Goal: Use online tool/utility: Utilize a website feature to perform a specific function

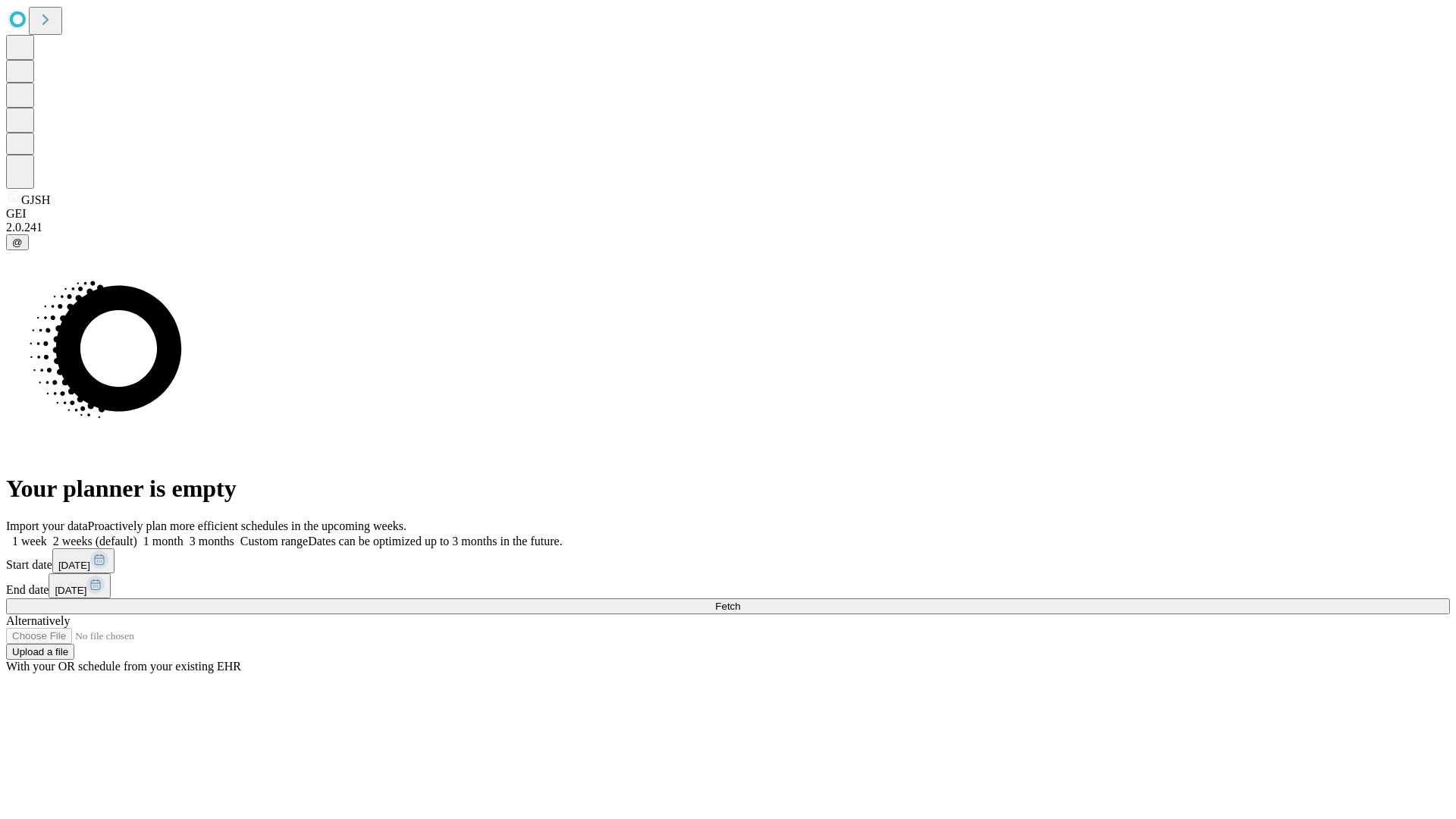
click at [47, 534] on label "1 week" at bounding box center [26, 540] width 41 height 13
click at [740, 601] on span "Fetch" at bounding box center [728, 607] width 25 height 12
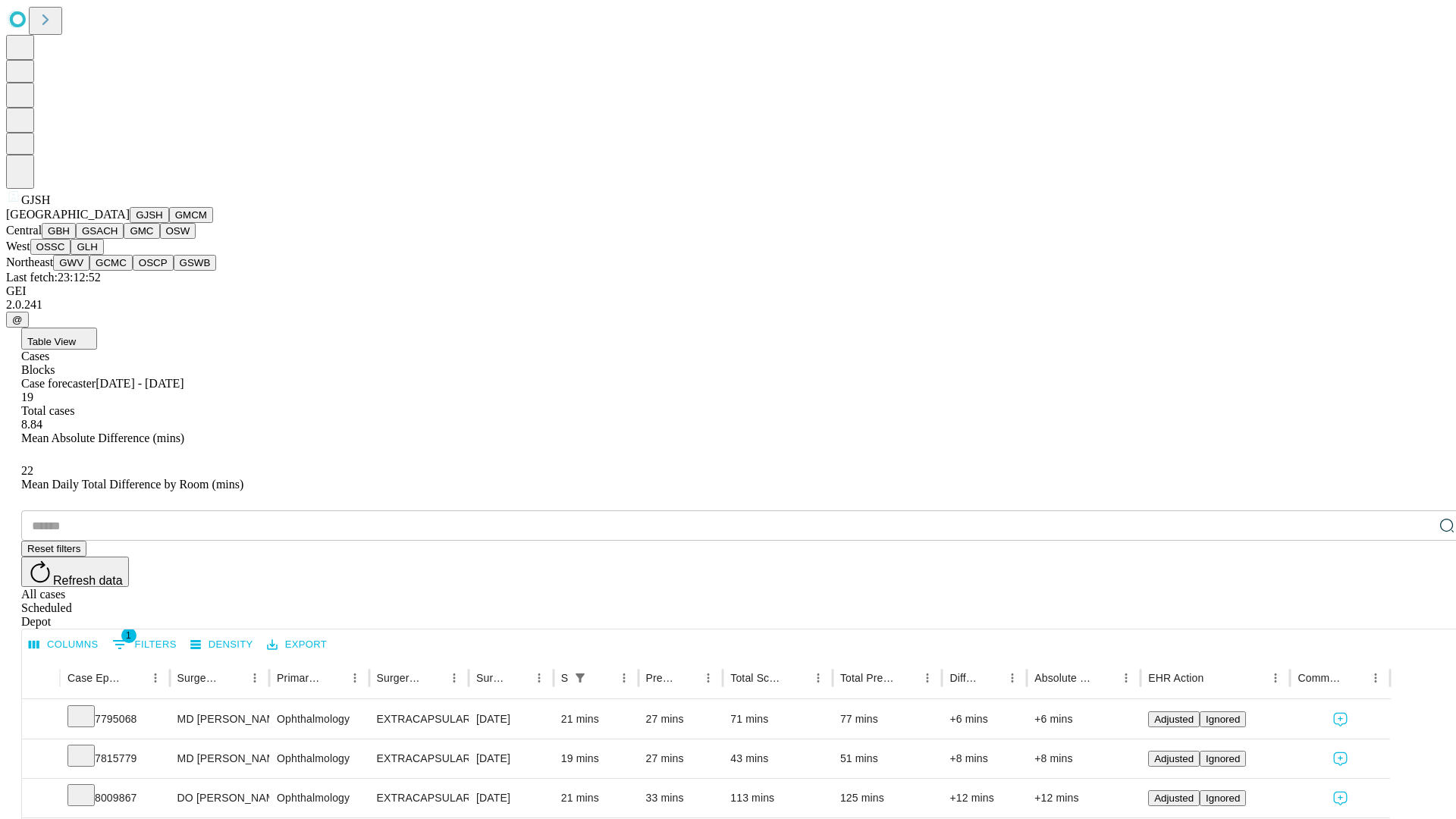
click at [169, 223] on button "GMCM" at bounding box center [191, 215] width 44 height 16
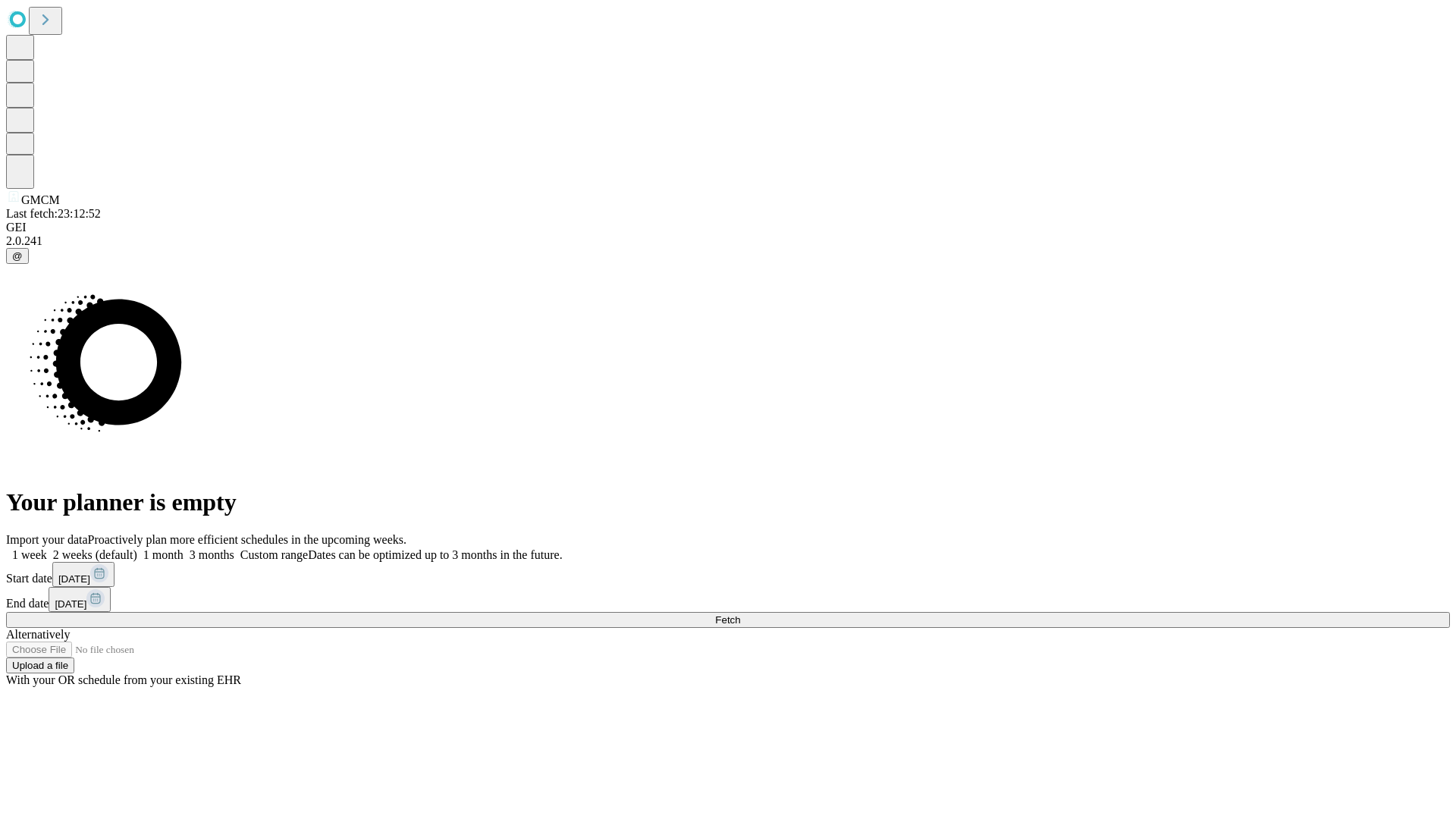
click at [47, 548] on label "1 week" at bounding box center [26, 554] width 41 height 13
click at [740, 614] on span "Fetch" at bounding box center [728, 620] width 25 height 12
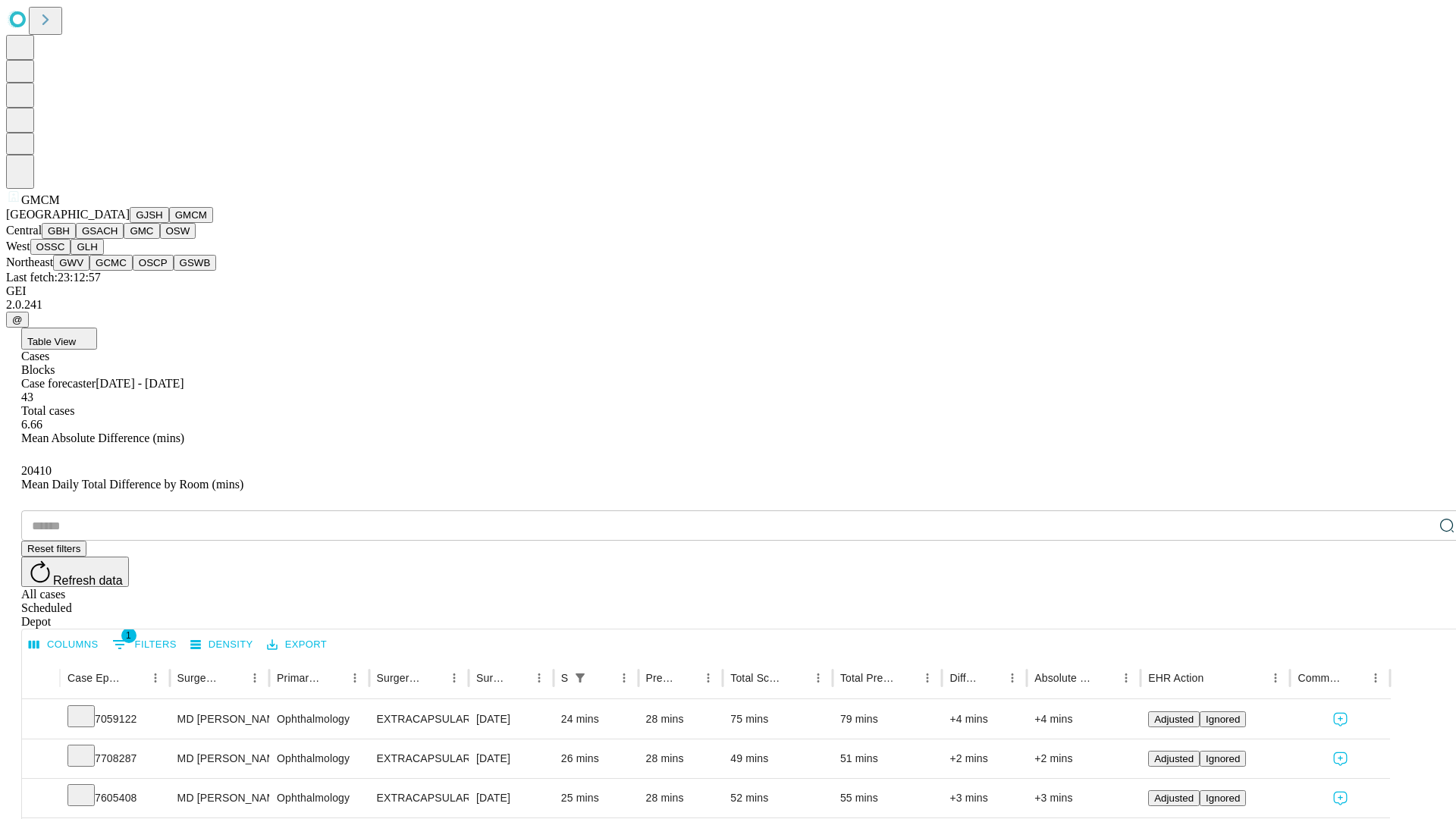
click at [75, 239] on button "GBH" at bounding box center [59, 231] width 34 height 16
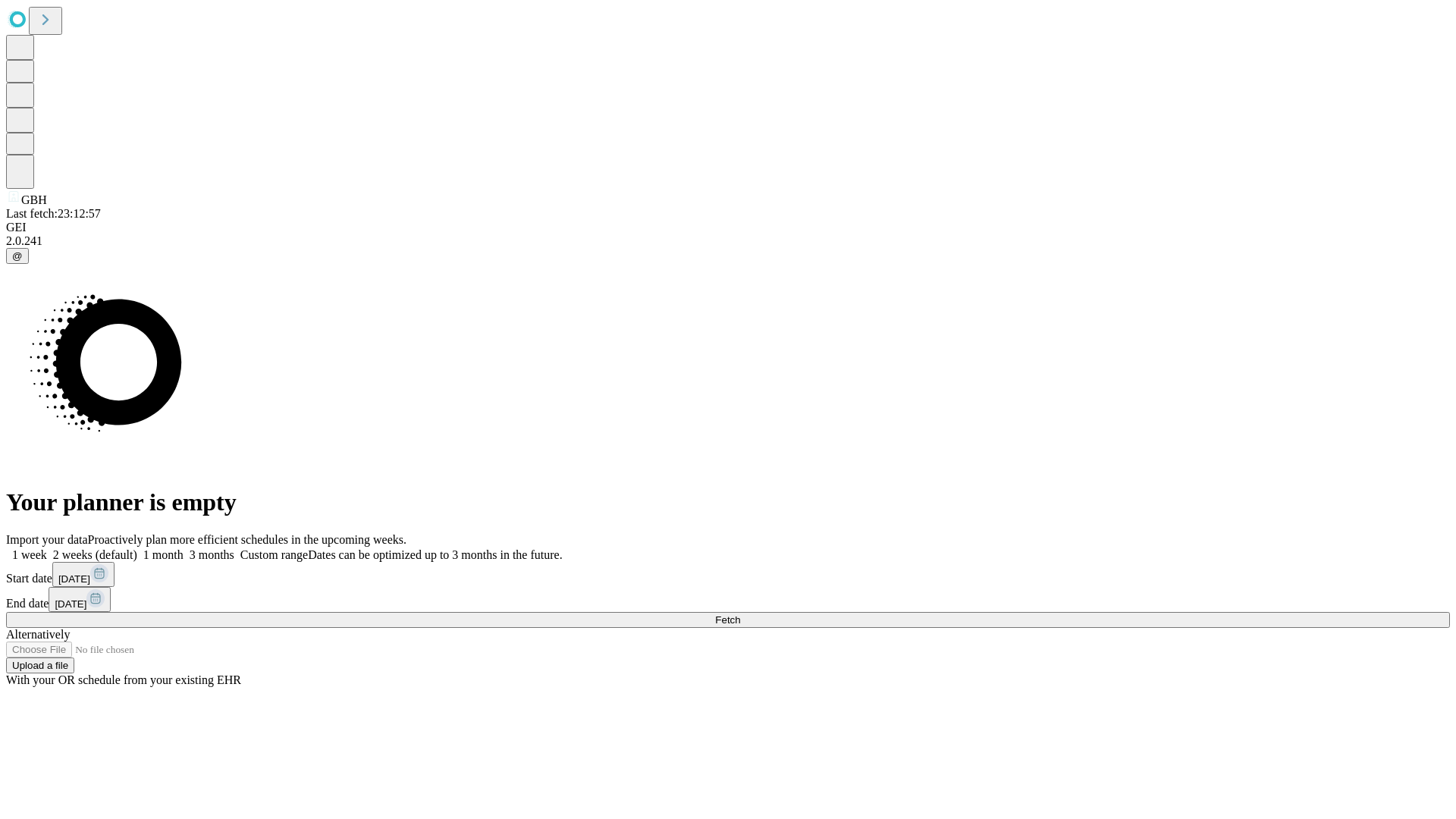
click at [47, 548] on label "1 week" at bounding box center [26, 554] width 41 height 13
click at [740, 614] on span "Fetch" at bounding box center [728, 620] width 25 height 12
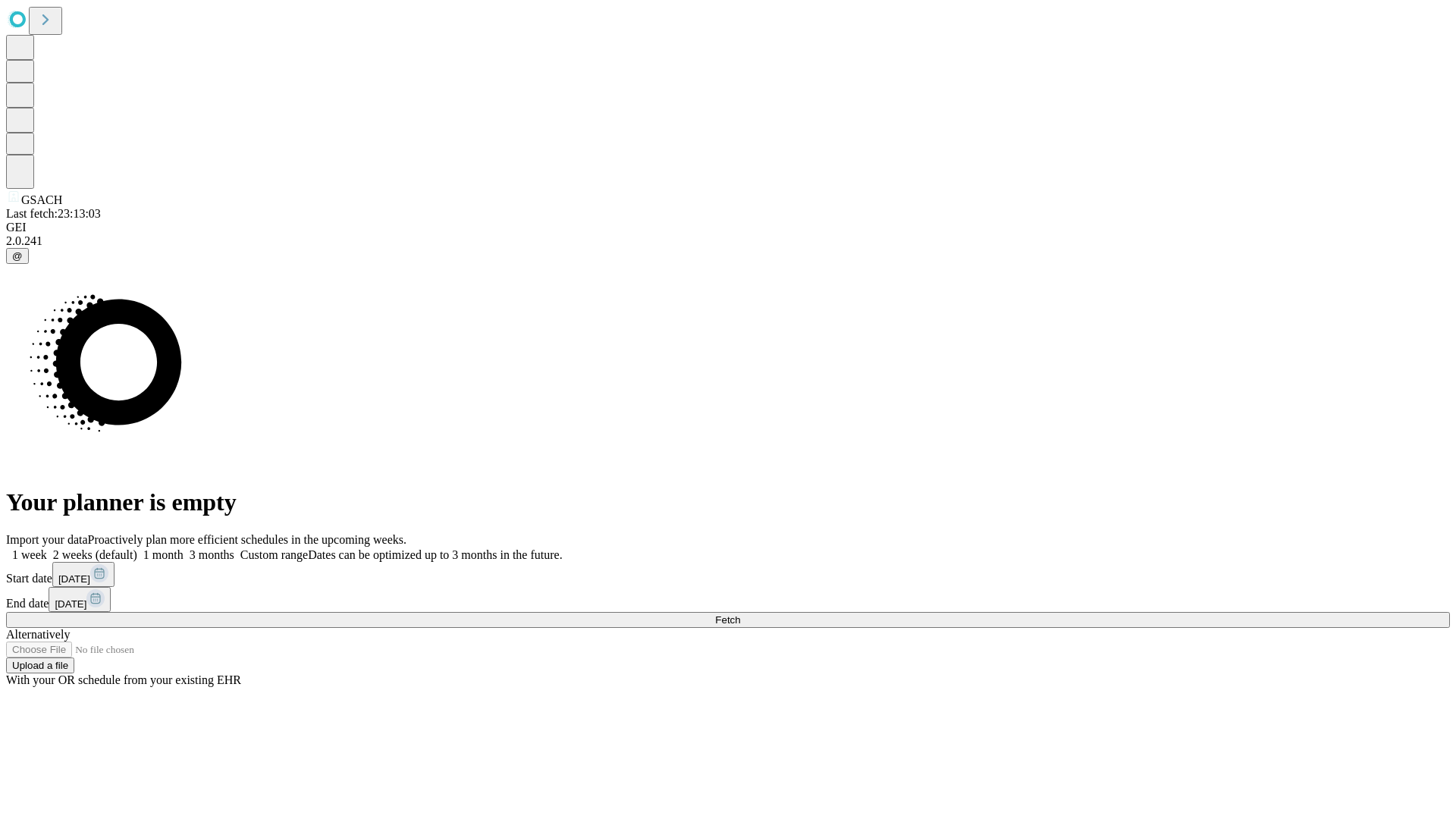
click at [47, 548] on label "1 week" at bounding box center [26, 554] width 41 height 13
click at [740, 614] on span "Fetch" at bounding box center [728, 620] width 25 height 12
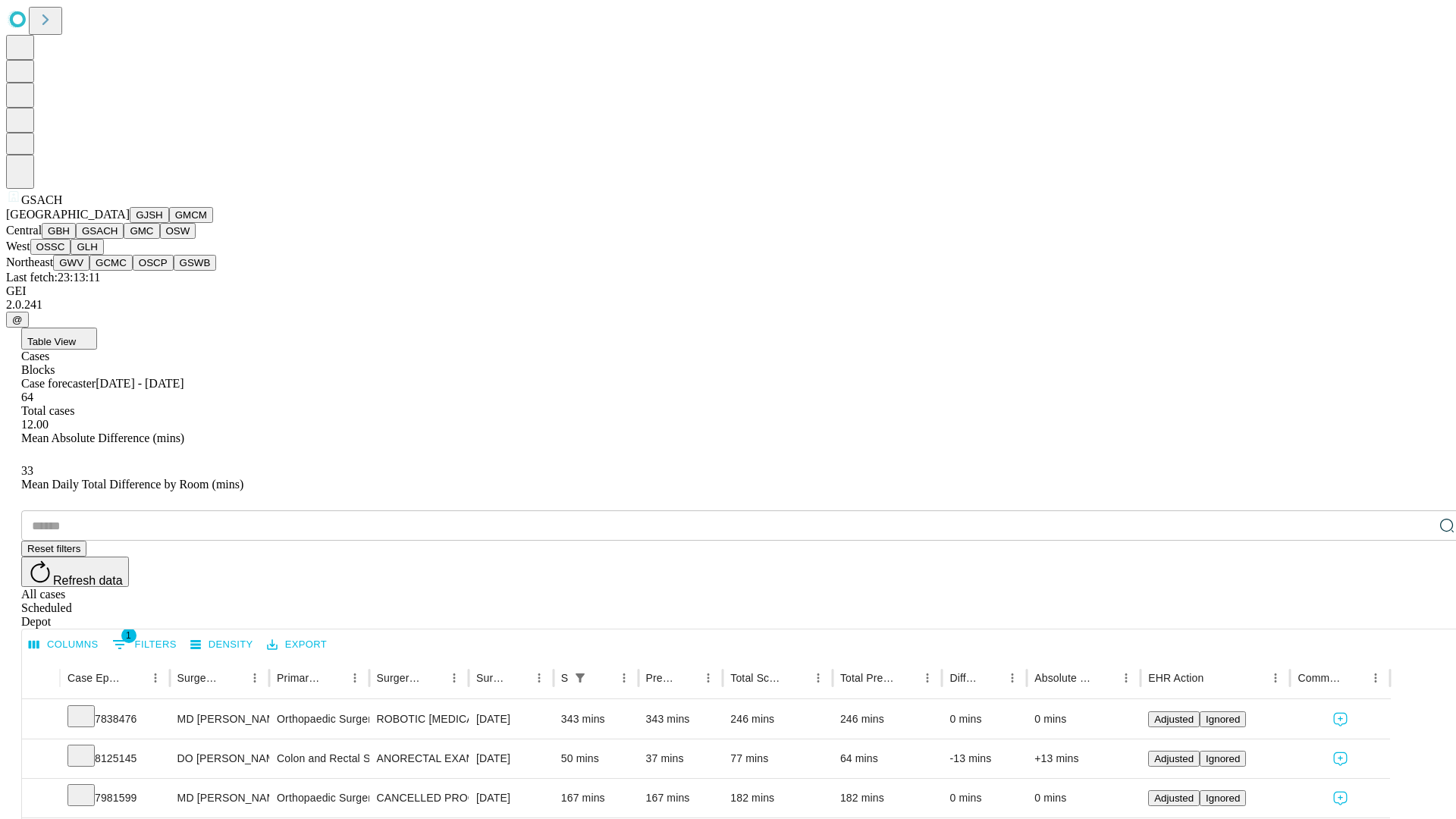
click at [123, 239] on button "GMC" at bounding box center [141, 231] width 35 height 16
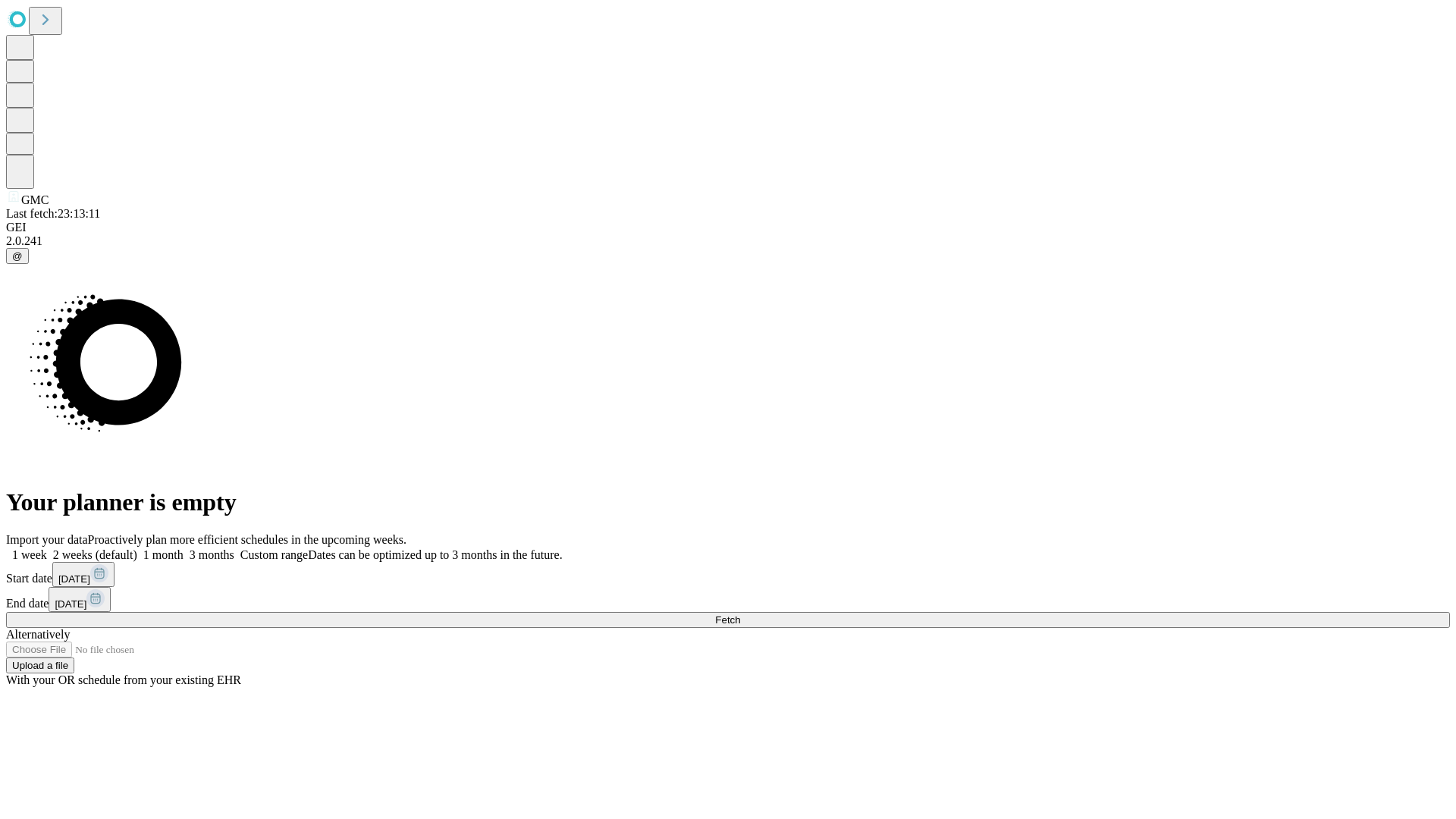
click at [47, 548] on label "1 week" at bounding box center [26, 554] width 41 height 13
click at [740, 614] on span "Fetch" at bounding box center [728, 620] width 25 height 12
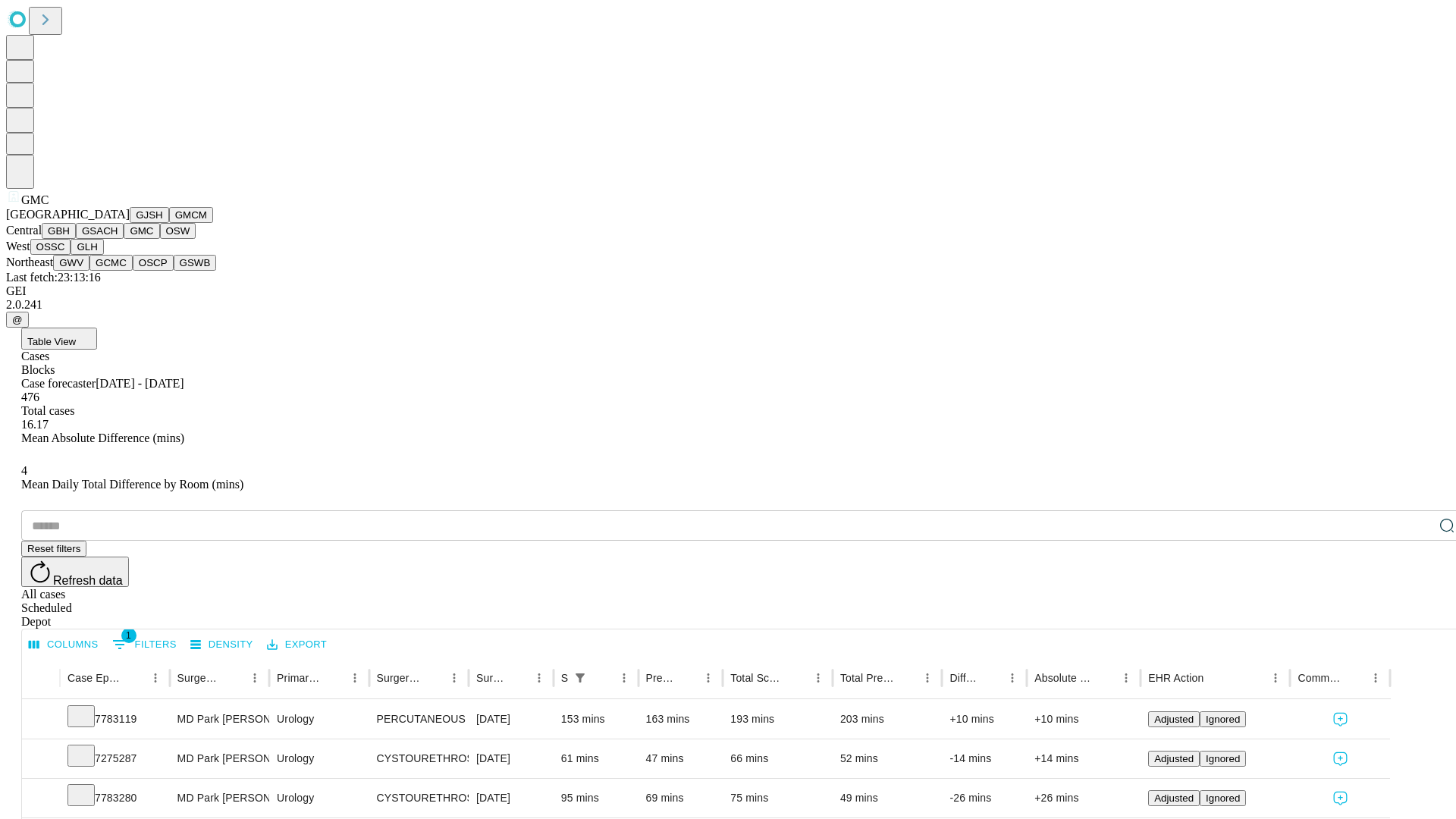
click at [160, 239] on button "OSW" at bounding box center [178, 231] width 36 height 16
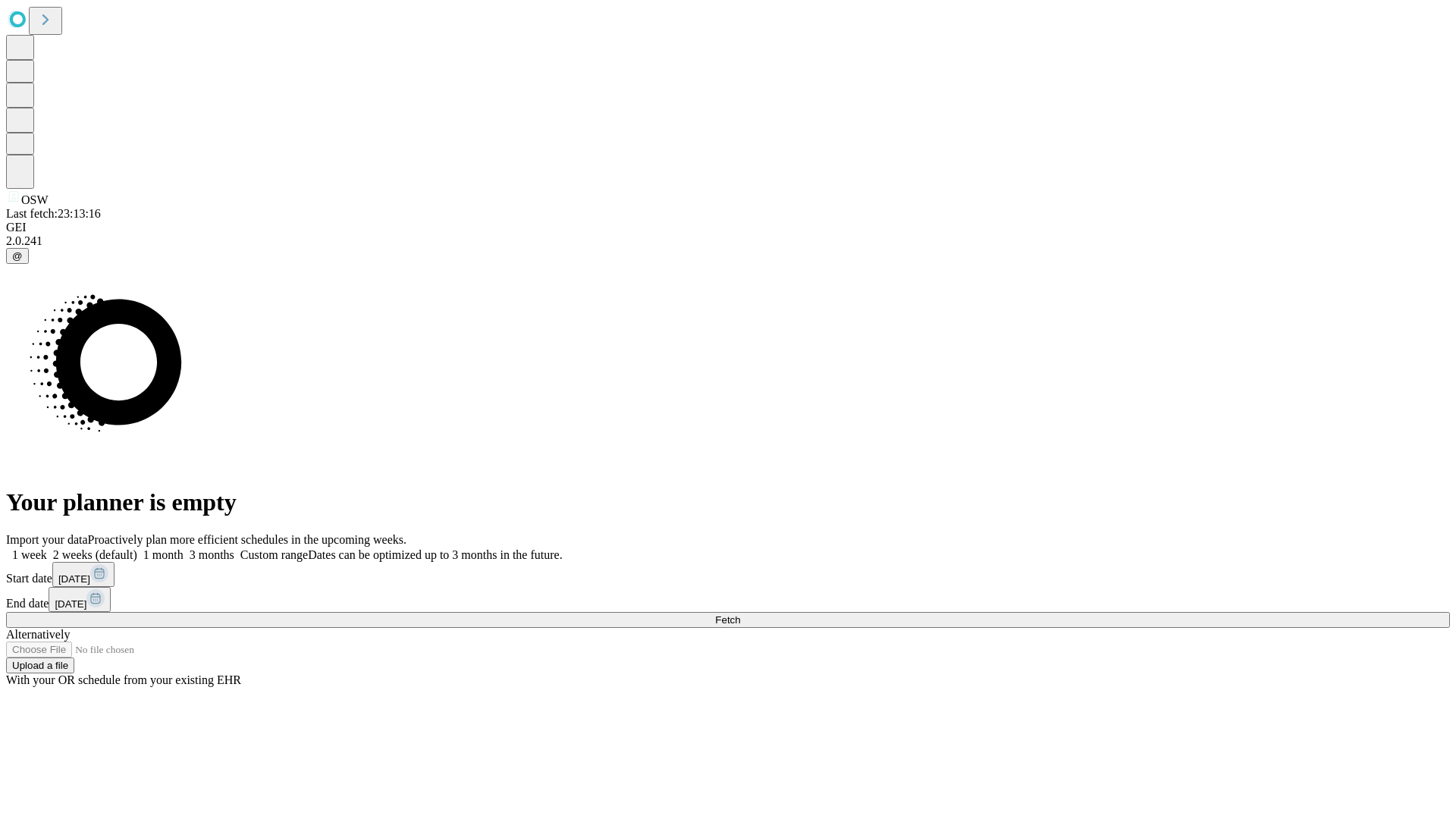
click at [47, 548] on label "1 week" at bounding box center [26, 554] width 41 height 13
click at [740, 614] on span "Fetch" at bounding box center [728, 620] width 25 height 12
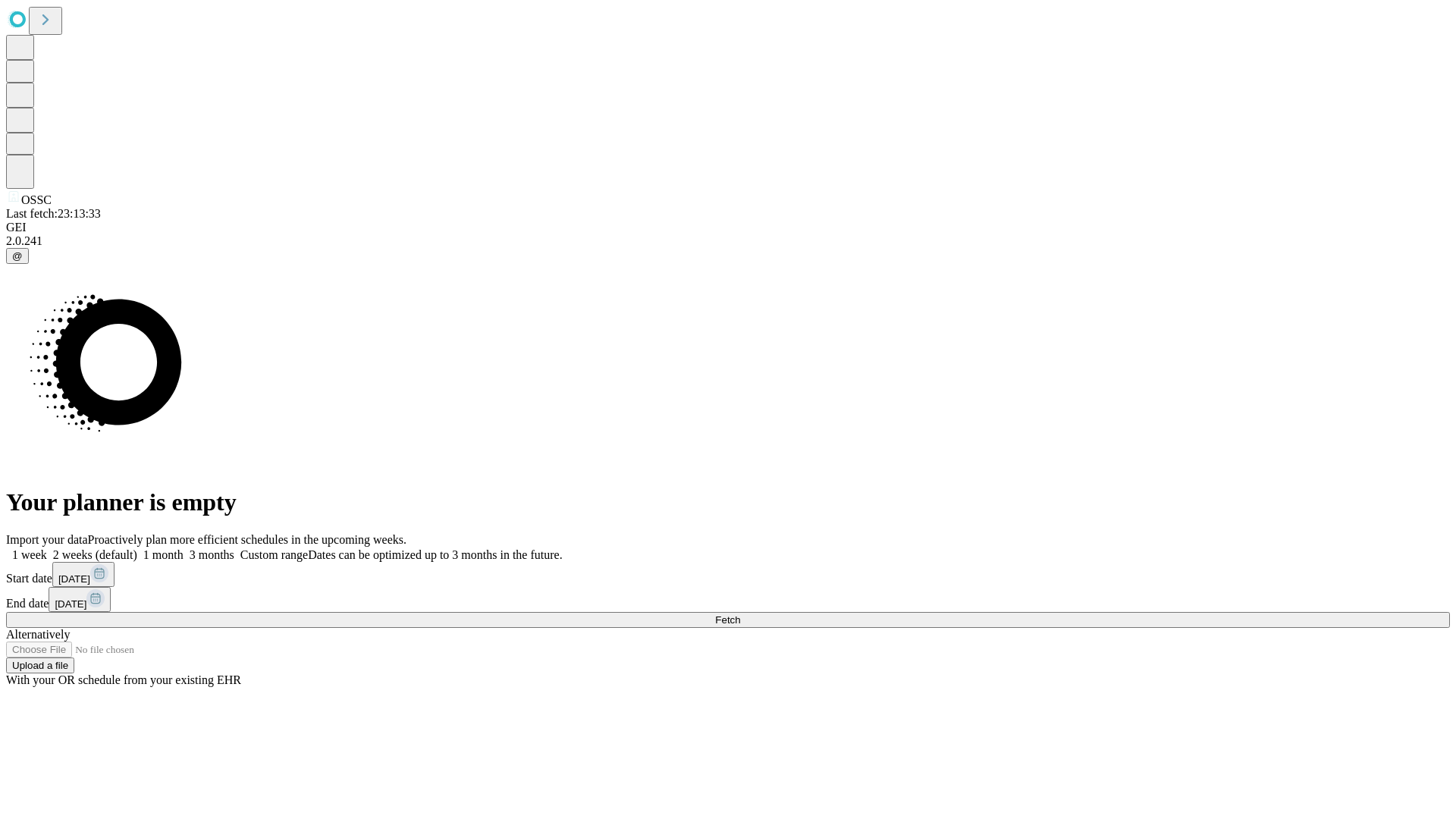
click at [740, 614] on span "Fetch" at bounding box center [728, 620] width 25 height 12
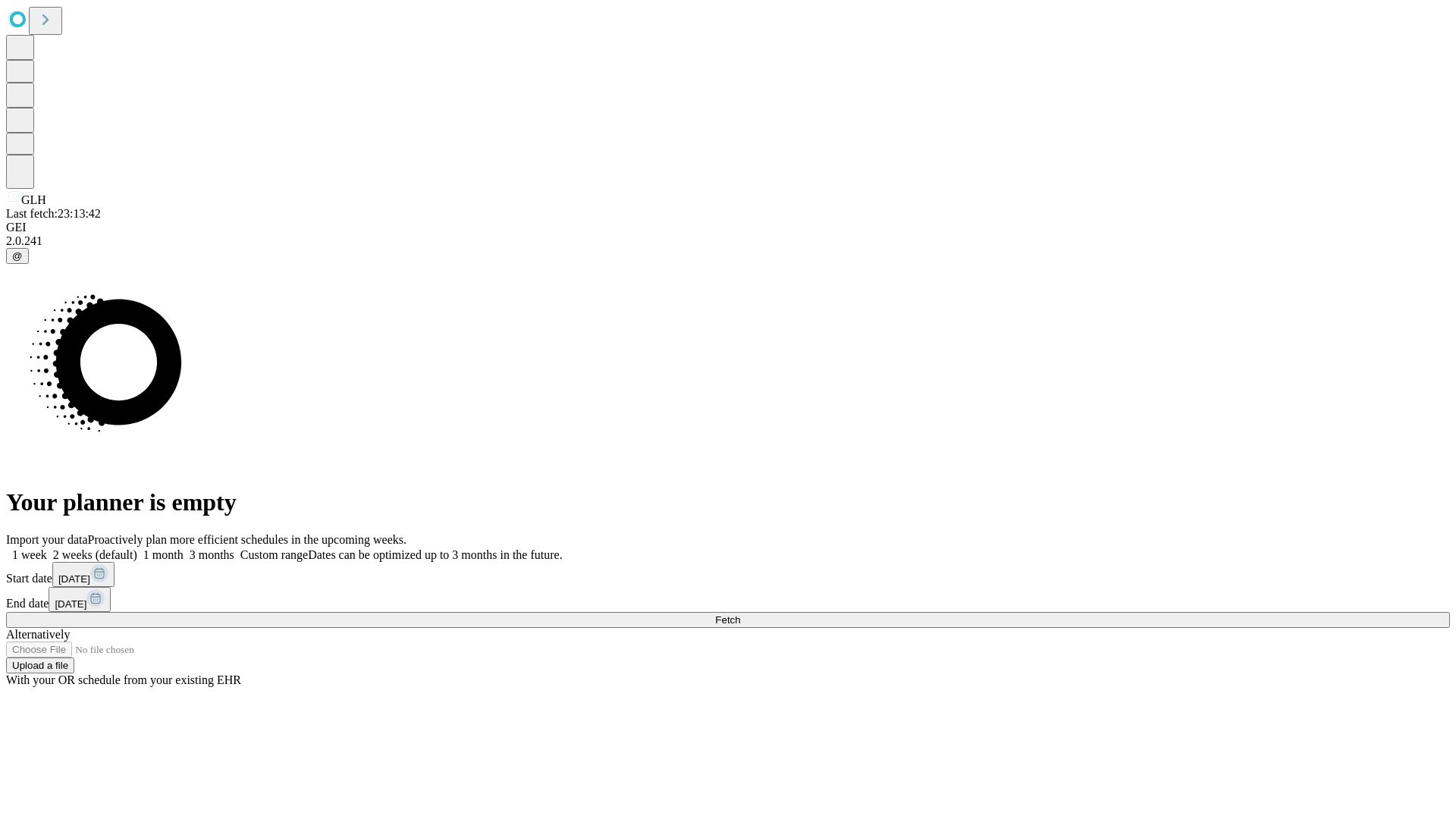
click at [740, 614] on span "Fetch" at bounding box center [728, 620] width 25 height 12
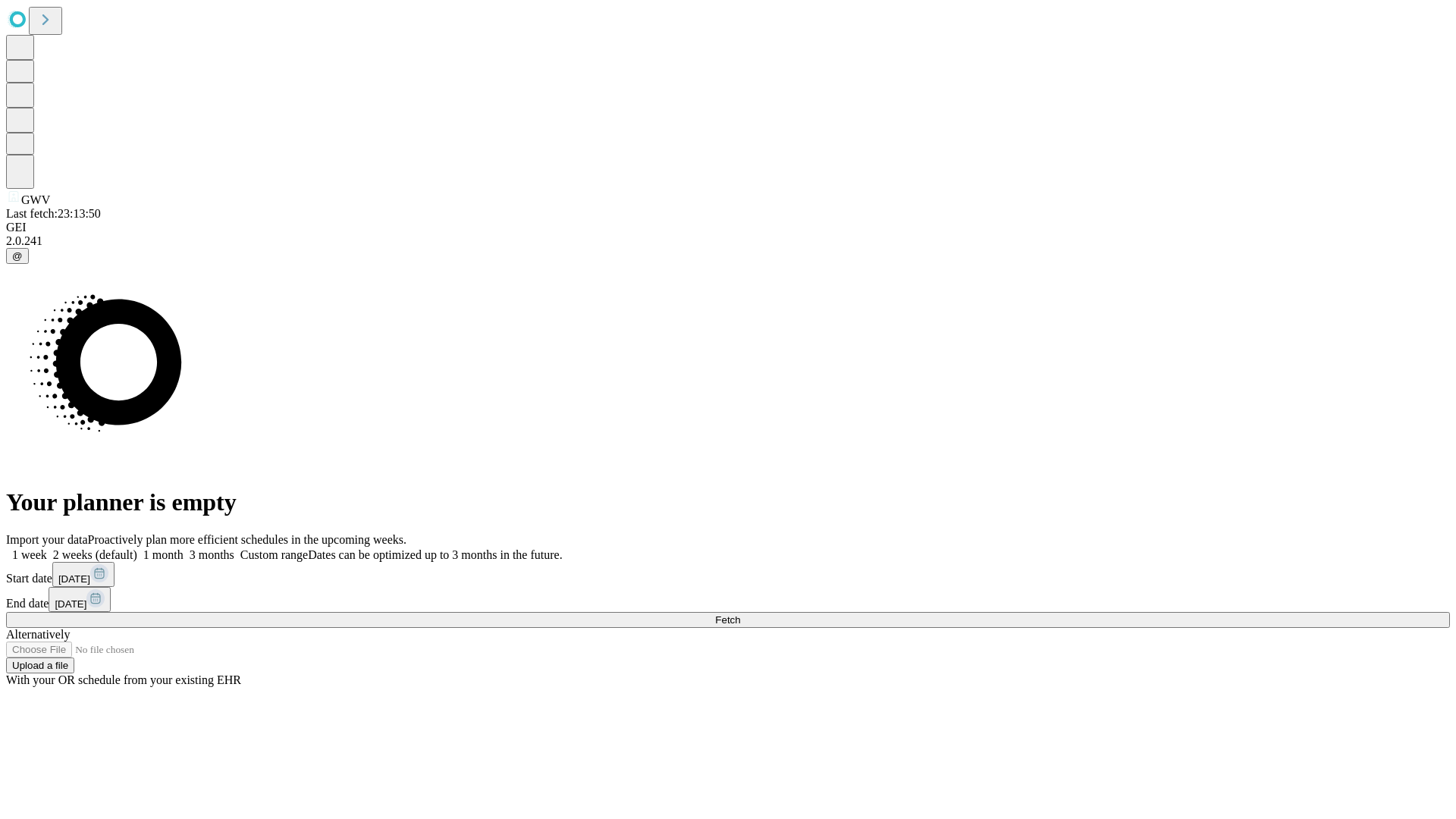
click at [47, 548] on label "1 week" at bounding box center [26, 554] width 41 height 13
click at [740, 614] on span "Fetch" at bounding box center [728, 620] width 25 height 12
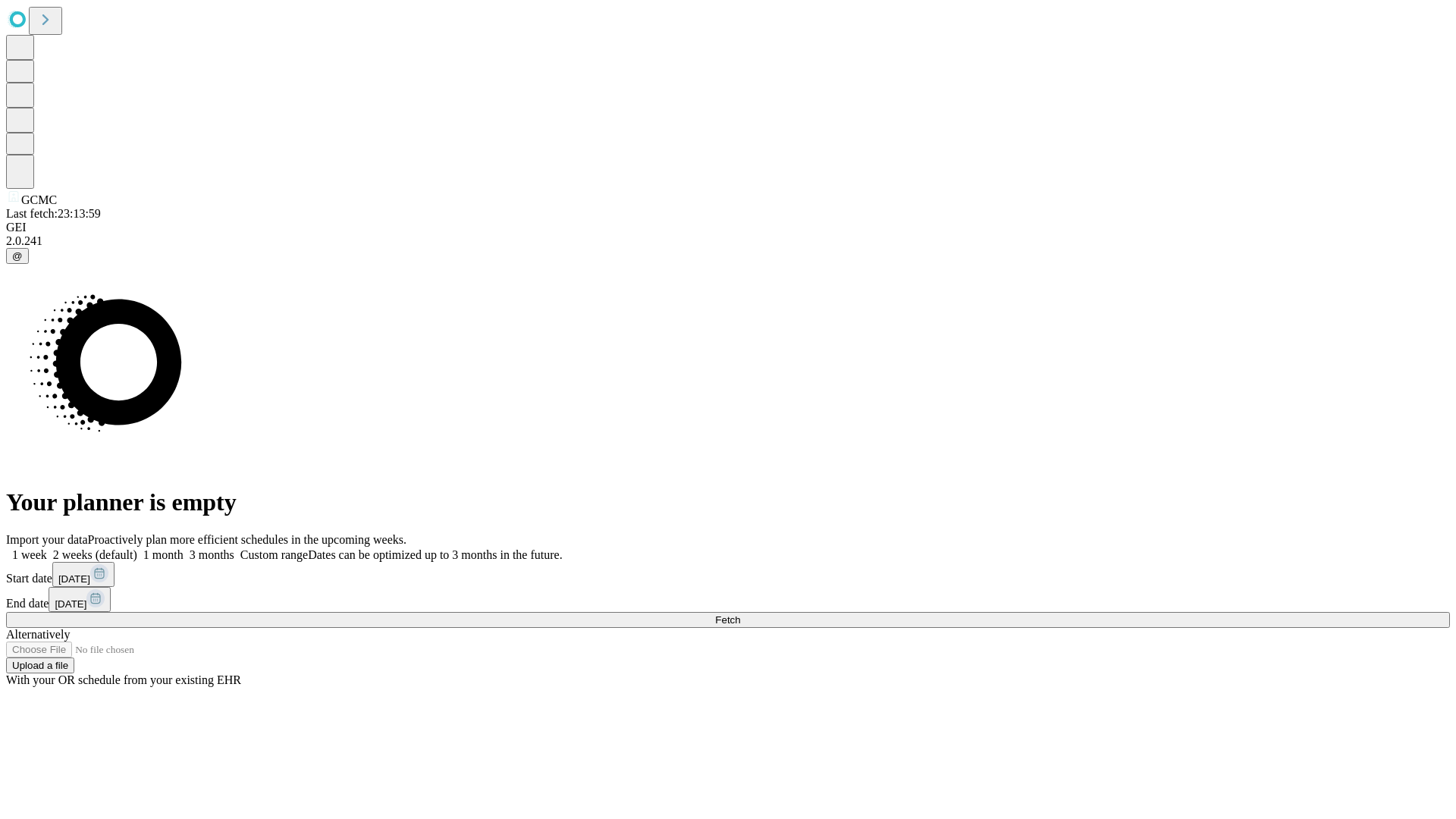
click at [47, 548] on label "1 week" at bounding box center [26, 554] width 41 height 13
click at [740, 614] on span "Fetch" at bounding box center [728, 620] width 25 height 12
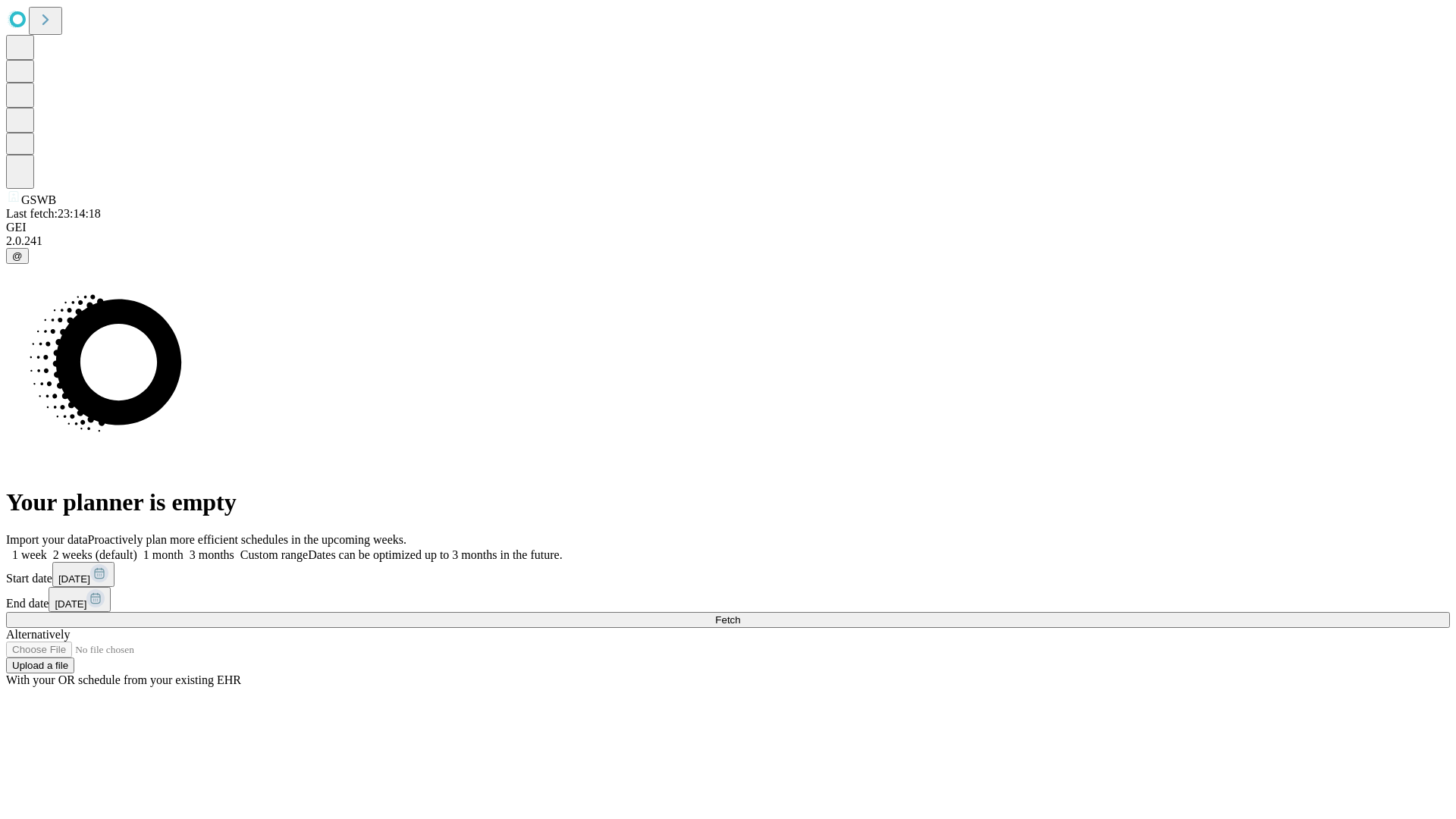
click at [47, 548] on label "1 week" at bounding box center [26, 554] width 41 height 13
click at [740, 614] on span "Fetch" at bounding box center [728, 620] width 25 height 12
